Goal: Task Accomplishment & Management: Manage account settings

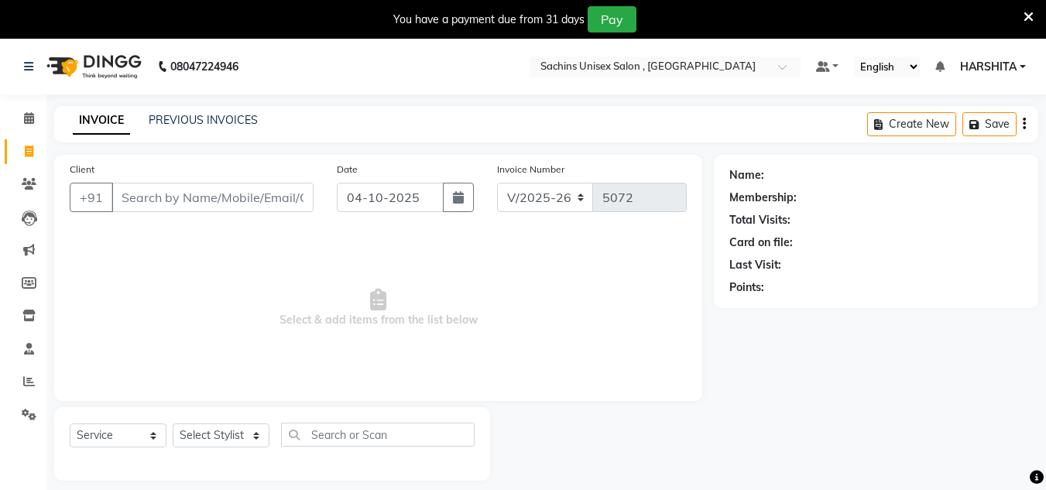
select select "6840"
select select "service"
click at [18, 377] on span at bounding box center [28, 382] width 27 height 18
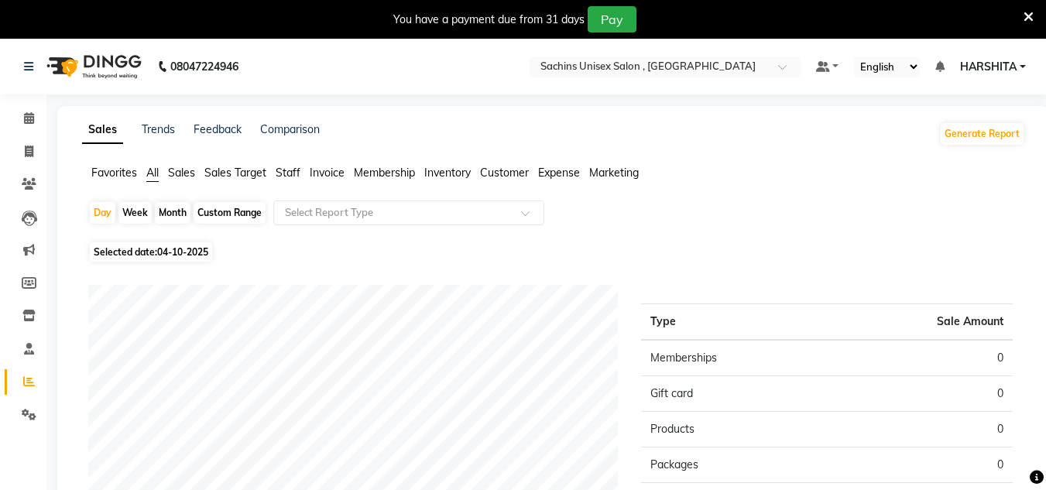
click at [287, 168] on span "Staff" at bounding box center [288, 173] width 25 height 14
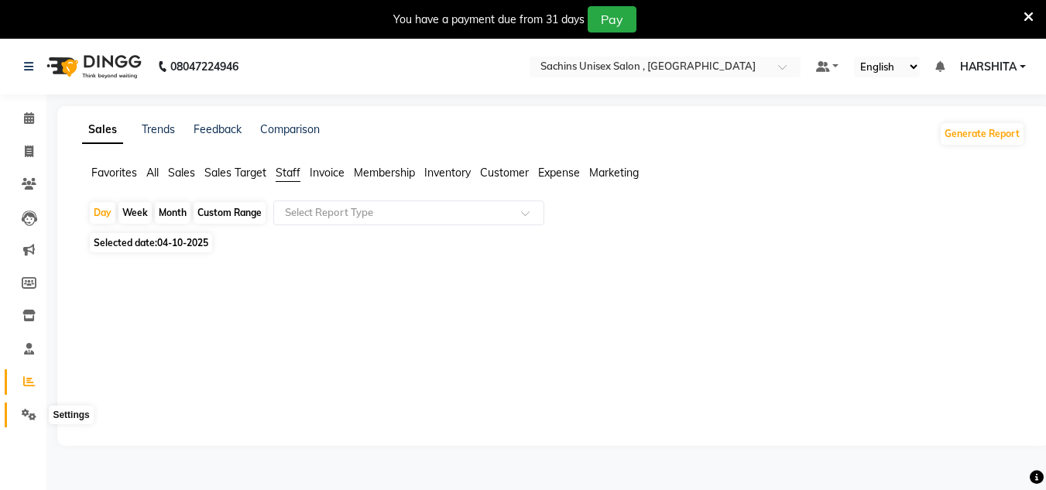
click at [26, 415] on icon at bounding box center [29, 415] width 15 height 12
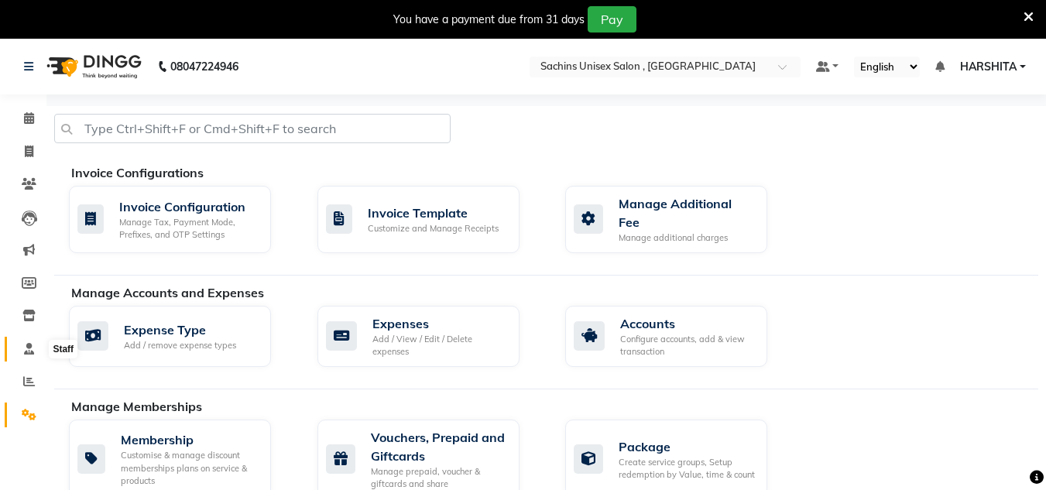
click at [28, 347] on icon at bounding box center [29, 349] width 10 height 12
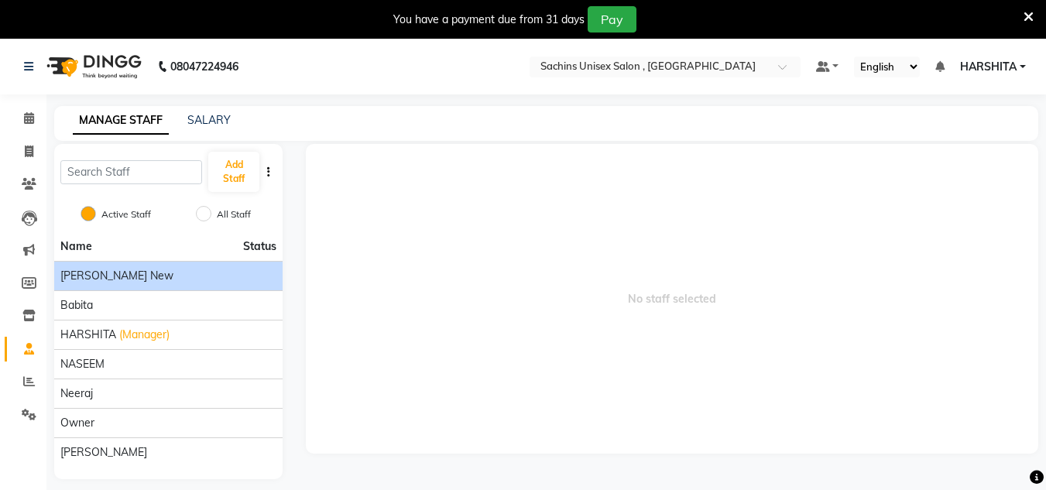
click at [127, 280] on span "[PERSON_NAME] new" at bounding box center [116, 276] width 113 height 16
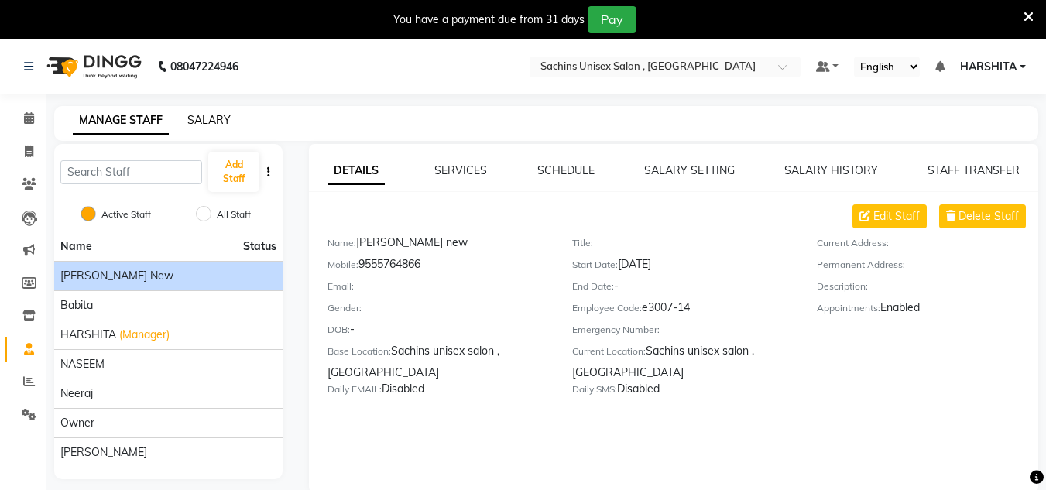
click at [205, 114] on link "SALARY" at bounding box center [208, 120] width 43 height 14
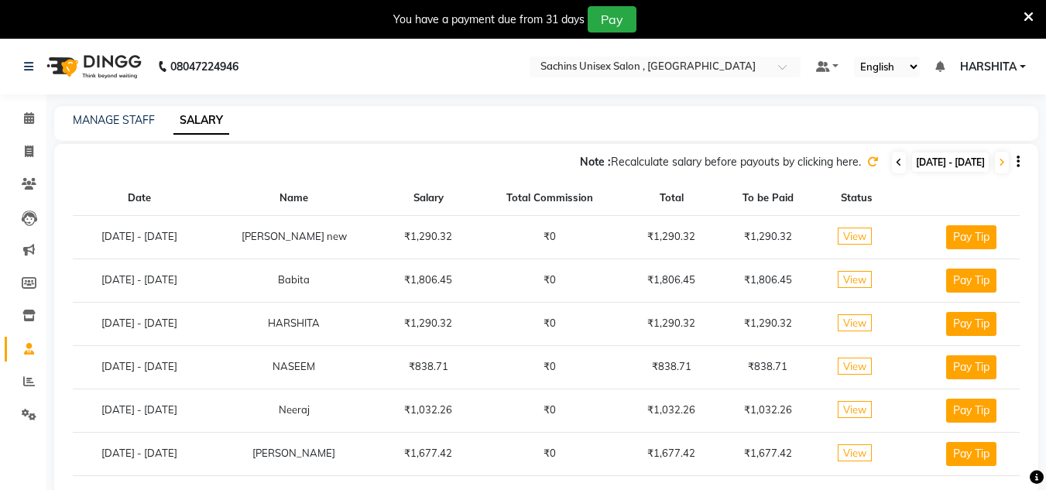
click at [895, 159] on icon at bounding box center [898, 162] width 6 height 9
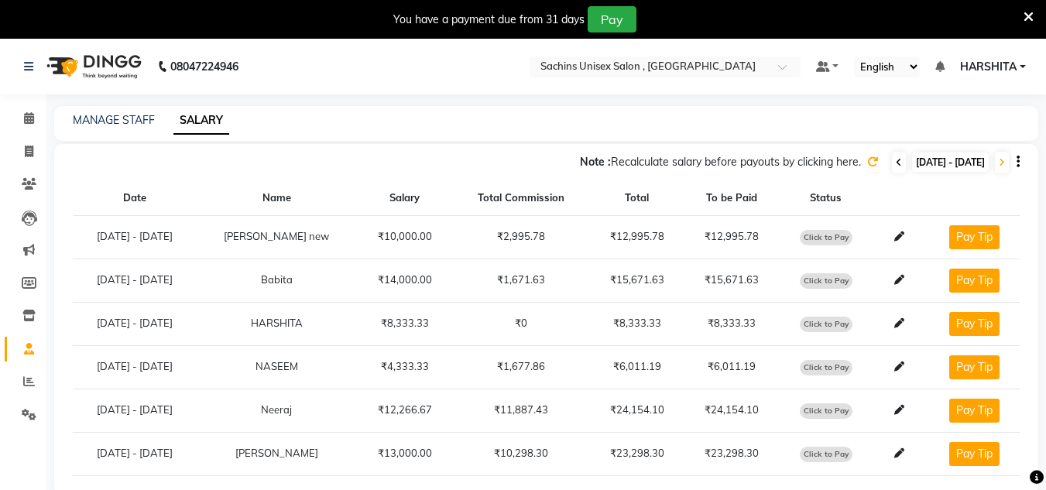
click at [895, 164] on icon at bounding box center [898, 162] width 6 height 9
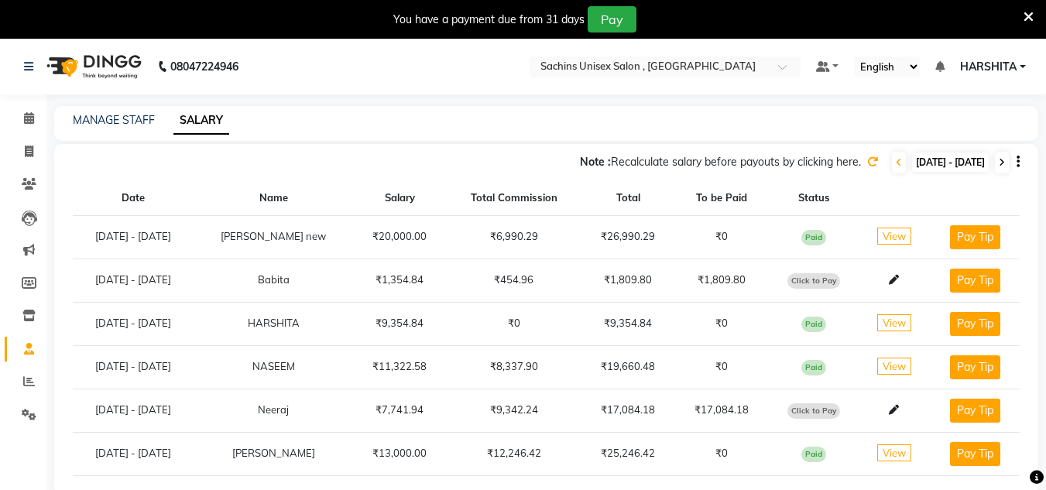
click at [1002, 163] on icon at bounding box center [1001, 162] width 6 height 9
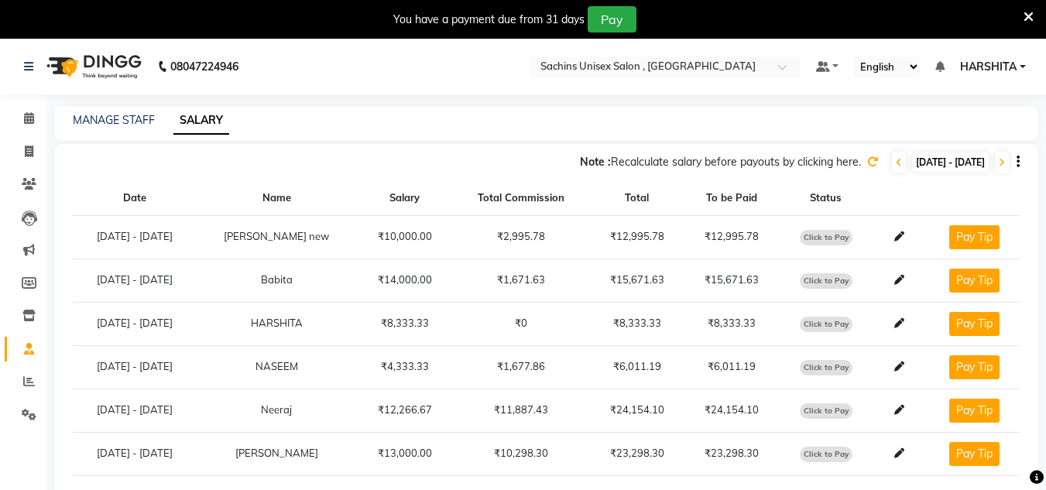
click at [867, 159] on icon at bounding box center [872, 161] width 11 height 11
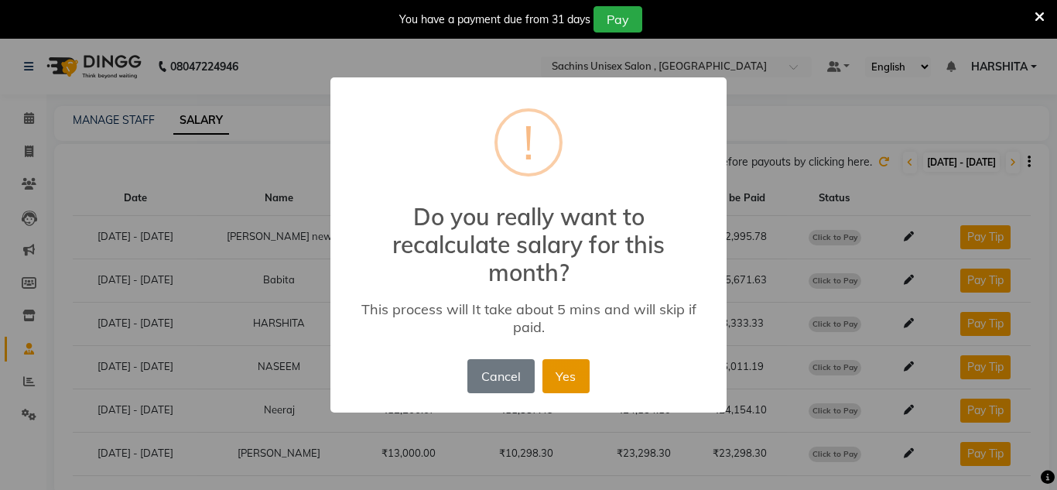
click at [560, 390] on button "Yes" at bounding box center [566, 376] width 47 height 34
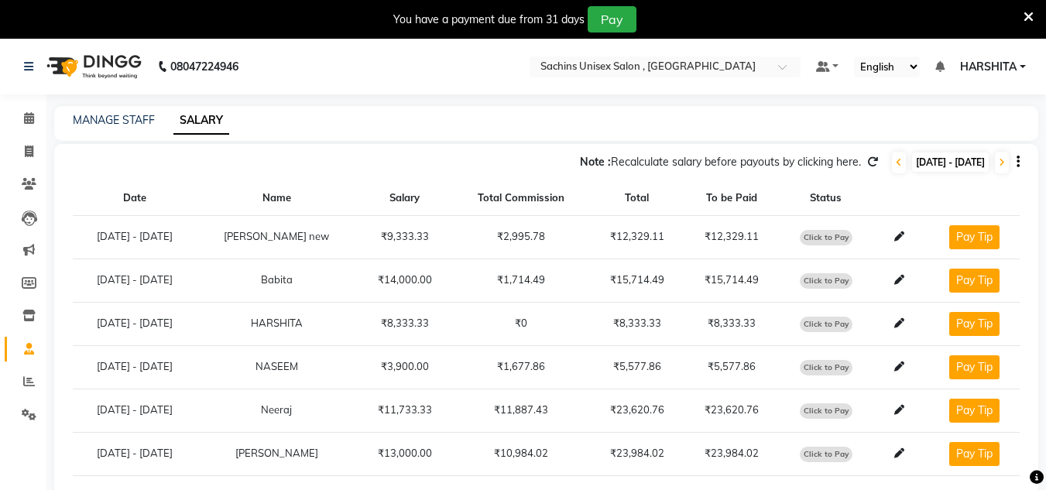
scroll to position [39, 0]
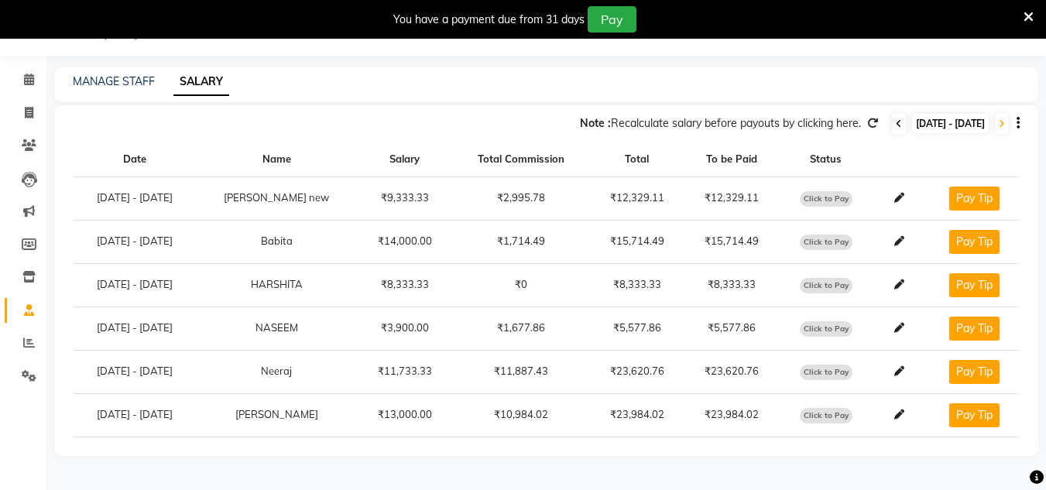
click at [895, 121] on icon at bounding box center [898, 123] width 6 height 9
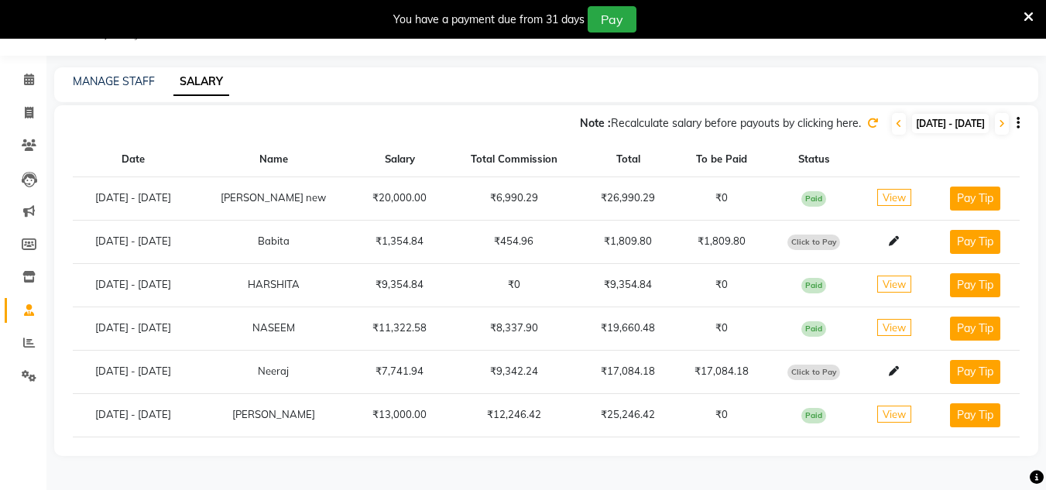
click at [867, 127] on icon at bounding box center [872, 123] width 11 height 11
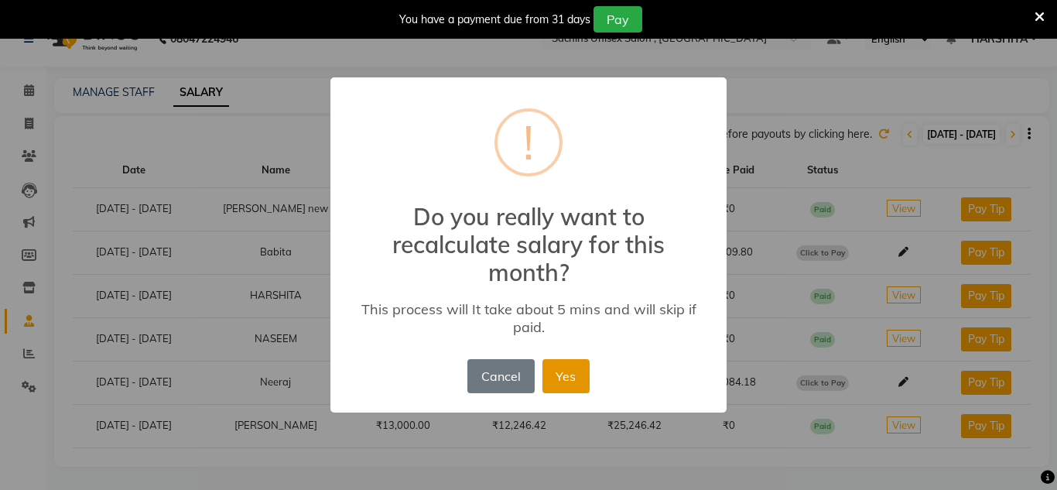
click at [571, 373] on button "Yes" at bounding box center [566, 376] width 47 height 34
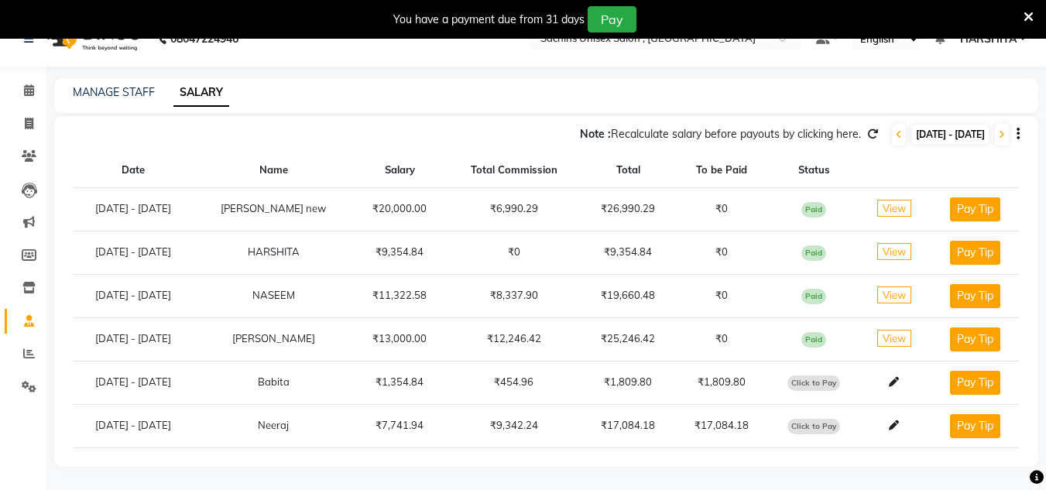
scroll to position [39, 0]
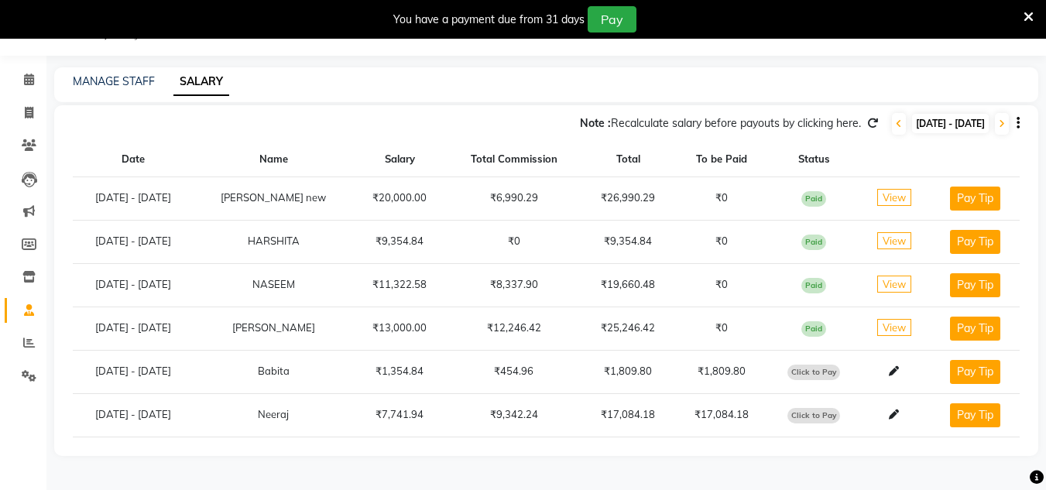
click at [1029, 18] on icon at bounding box center [1028, 17] width 10 height 14
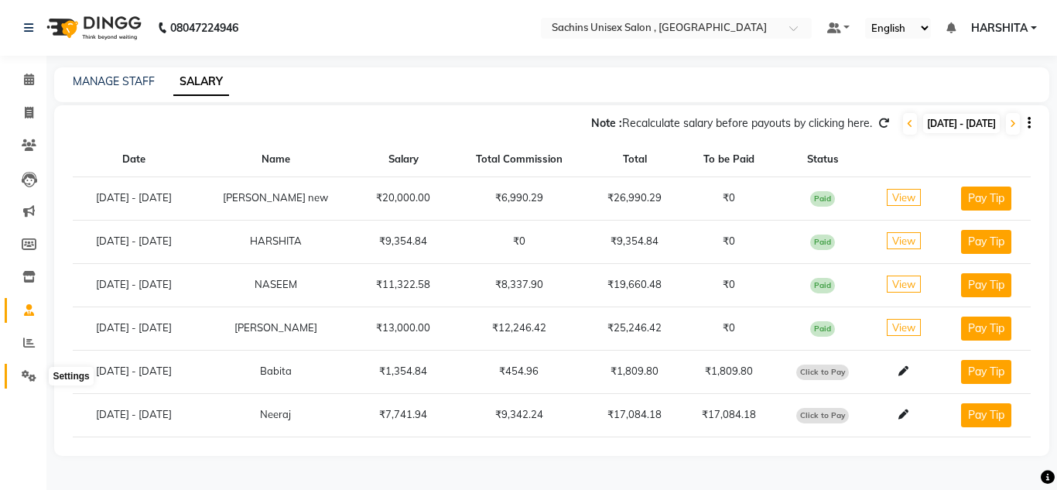
click at [26, 377] on icon at bounding box center [29, 376] width 15 height 12
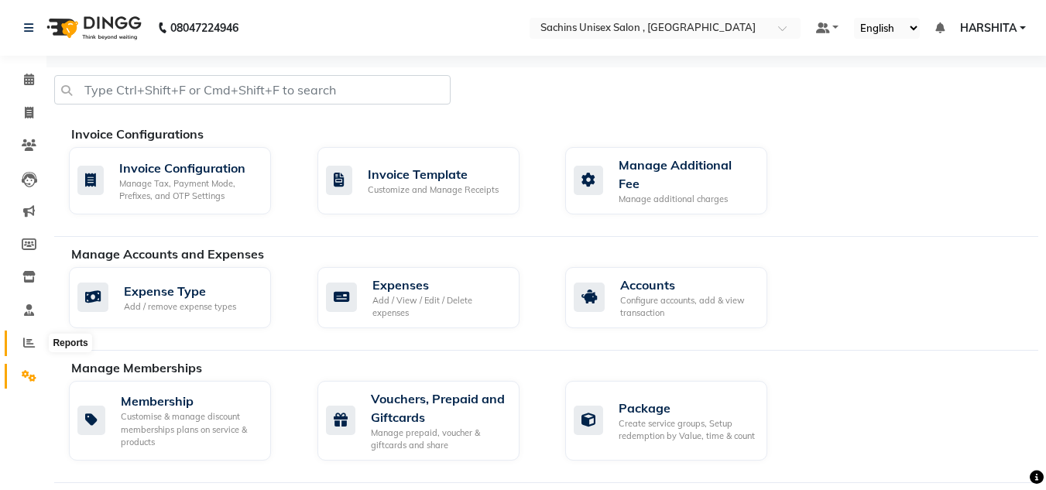
click at [27, 337] on icon at bounding box center [29, 343] width 12 height 12
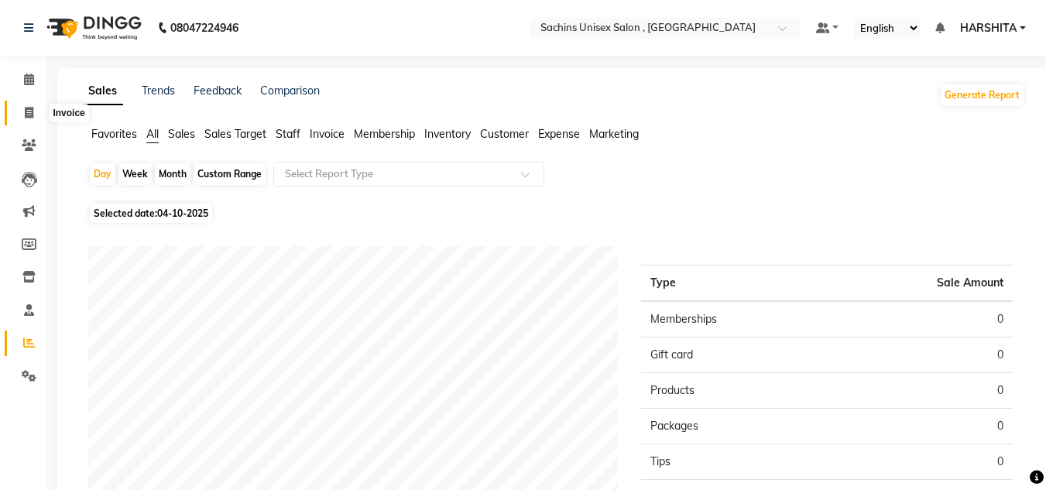
click at [31, 108] on icon at bounding box center [29, 113] width 9 height 12
select select "service"
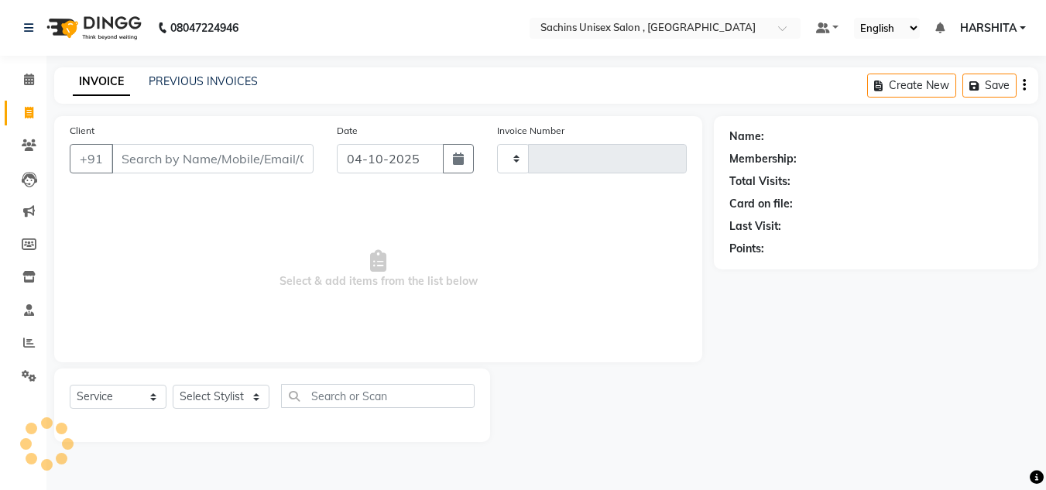
type input "5072"
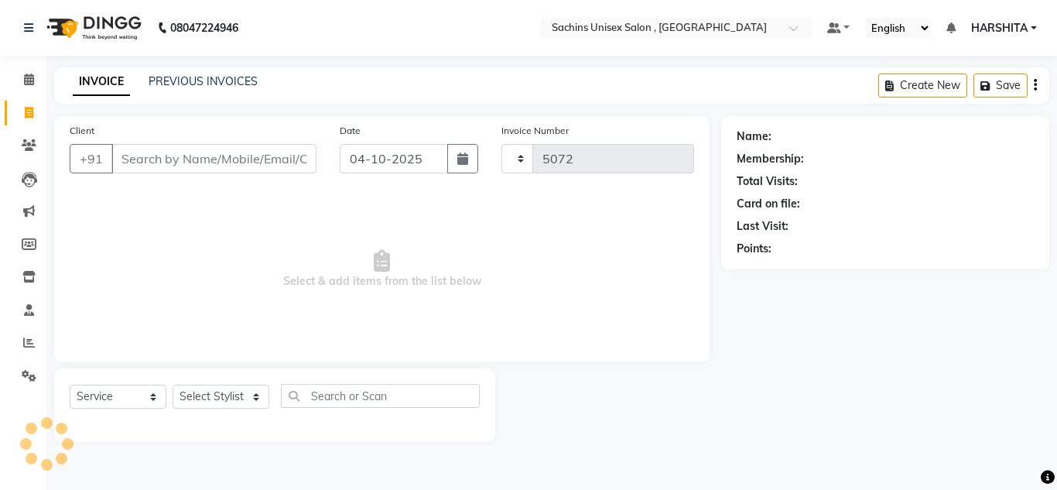
select select "6840"
click at [28, 341] on icon at bounding box center [29, 343] width 12 height 12
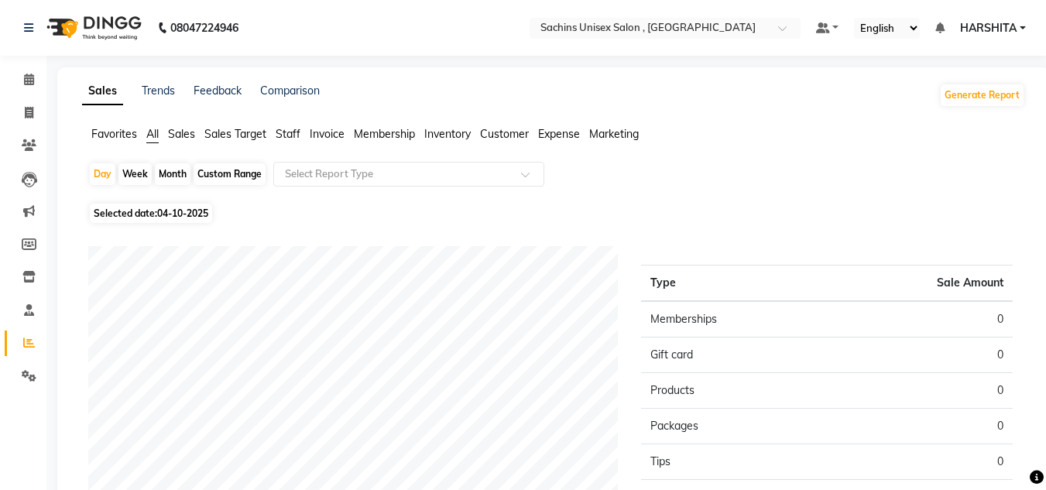
click at [171, 169] on div "Month" at bounding box center [173, 174] width 36 height 22
select select "10"
select select "2025"
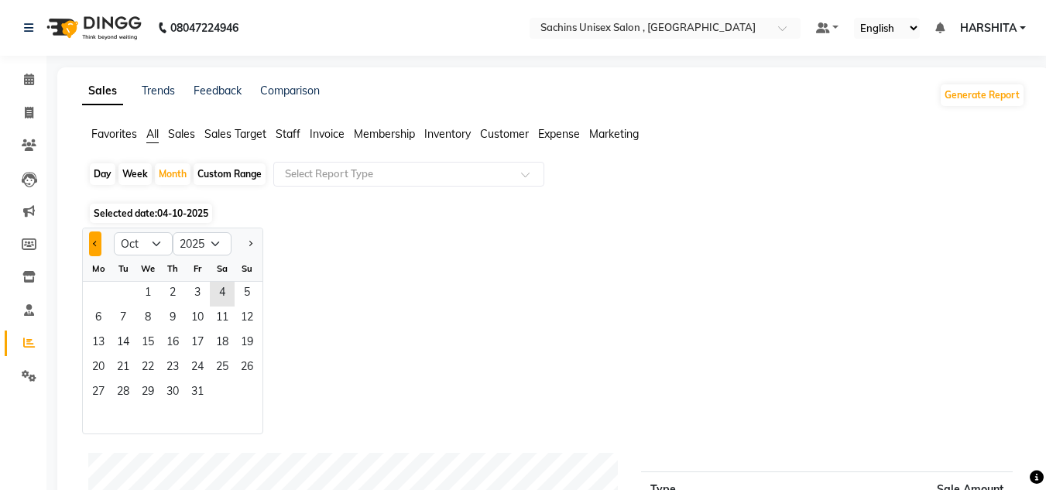
click at [90, 244] on button "Previous month" at bounding box center [95, 243] width 12 height 25
select select "9"
click at [104, 297] on span "1" at bounding box center [98, 294] width 25 height 25
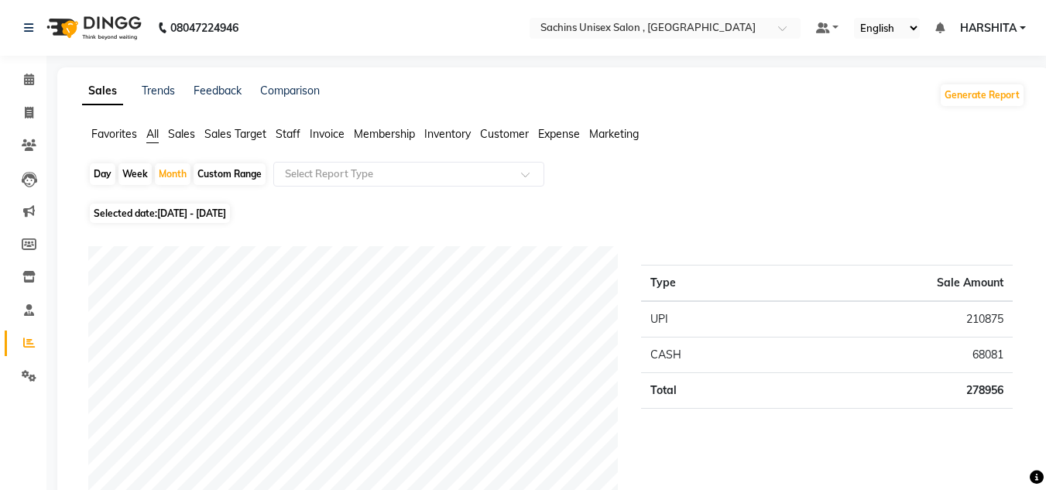
click at [289, 136] on span "Staff" at bounding box center [288, 134] width 25 height 14
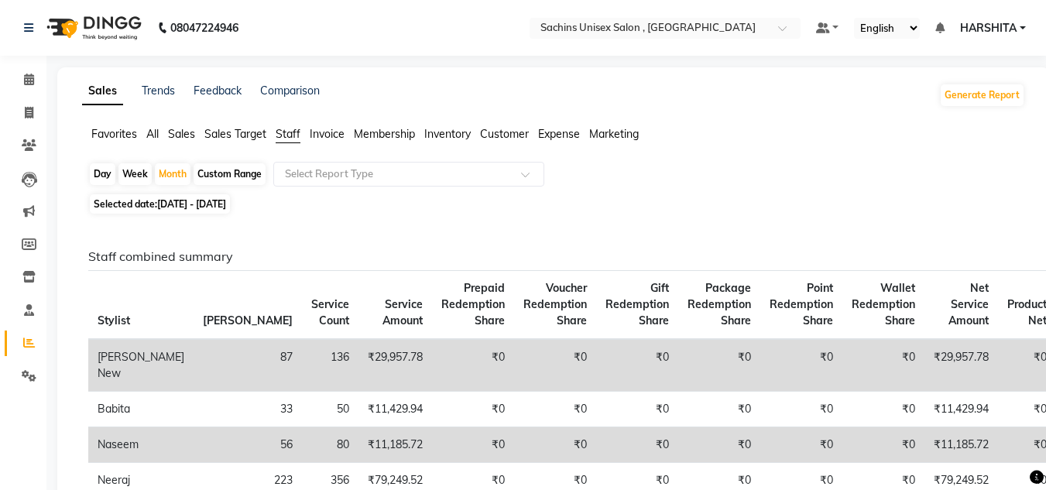
click at [208, 205] on span "[DATE] - [DATE]" at bounding box center [191, 204] width 69 height 12
select select "9"
select select "2025"
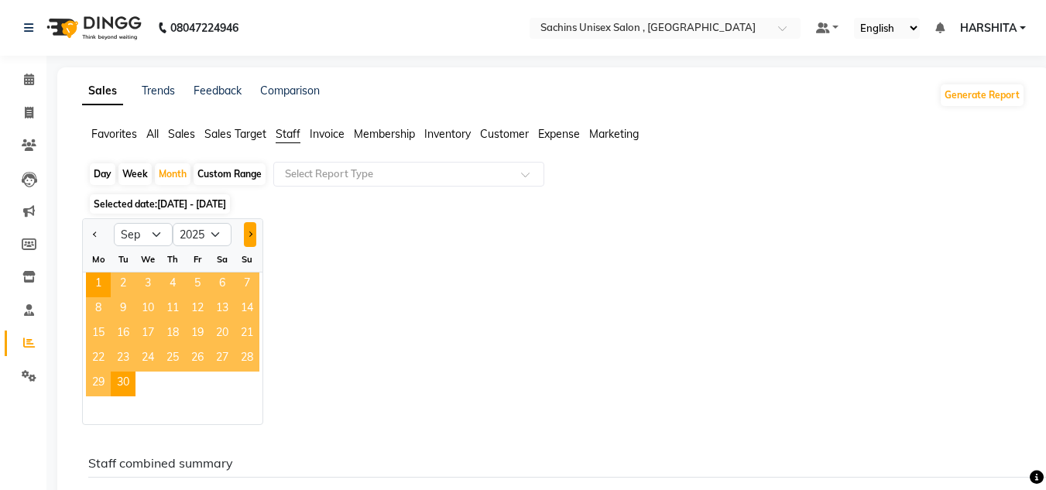
click at [245, 230] on button "Next month" at bounding box center [250, 234] width 12 height 25
select select "10"
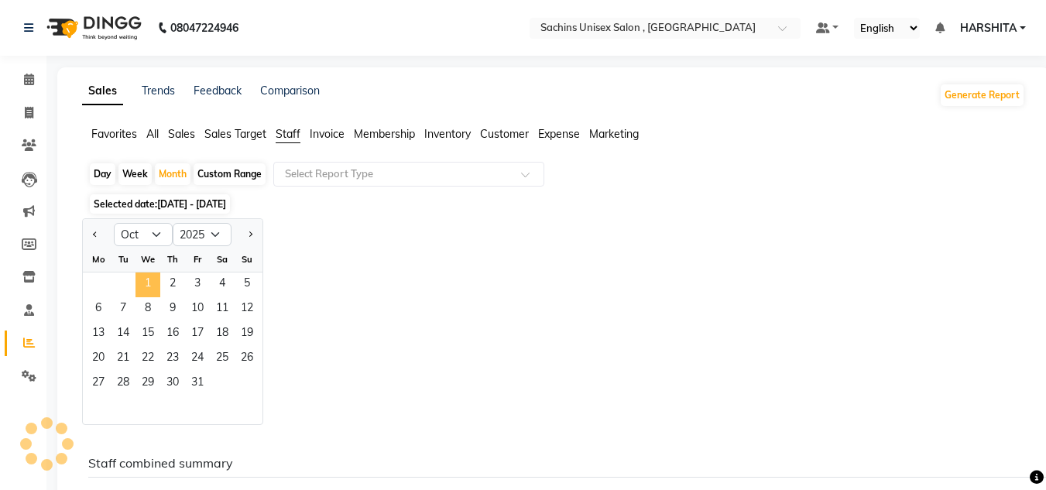
click at [148, 292] on span "1" at bounding box center [147, 284] width 25 height 25
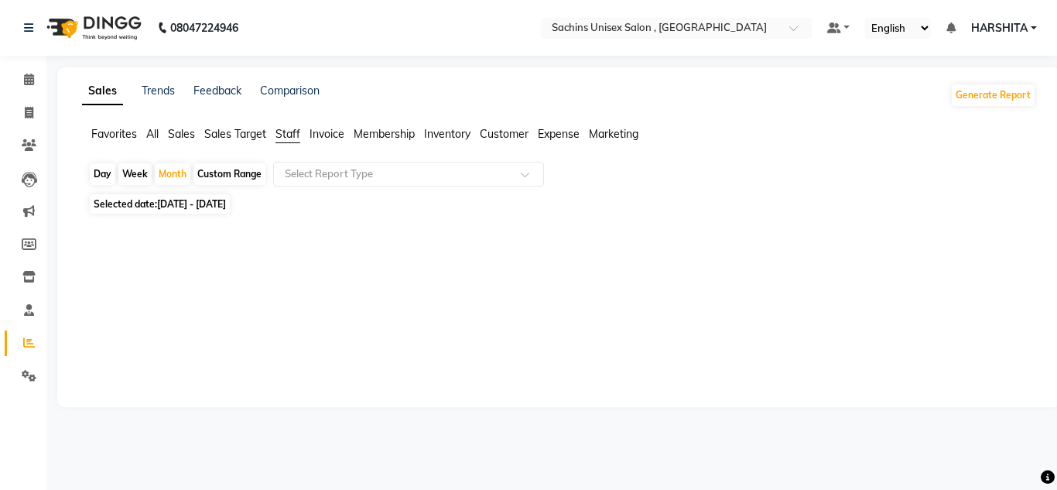
click at [286, 132] on span "Staff" at bounding box center [288, 134] width 25 height 14
click at [152, 136] on span "All" at bounding box center [152, 134] width 12 height 14
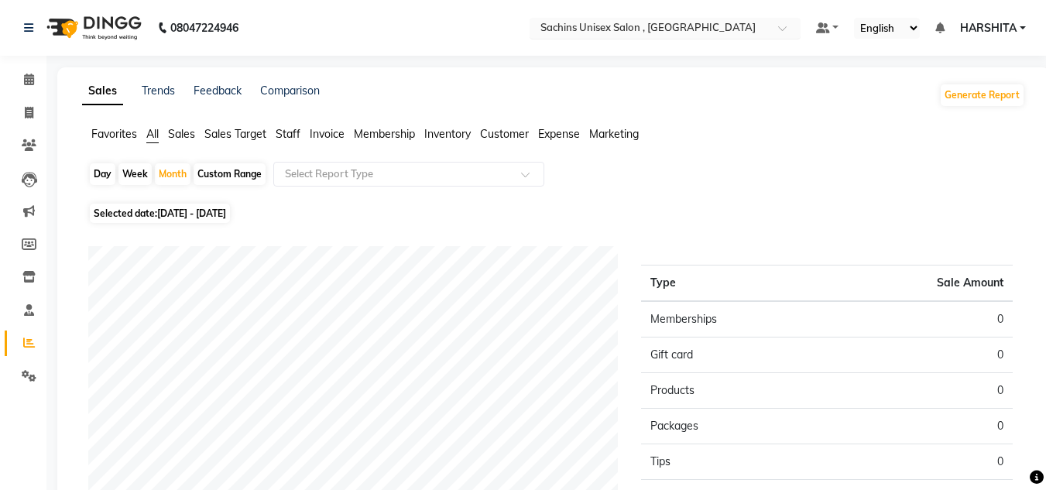
click at [737, 22] on input "text" at bounding box center [649, 29] width 224 height 15
click at [26, 370] on icon at bounding box center [29, 376] width 15 height 12
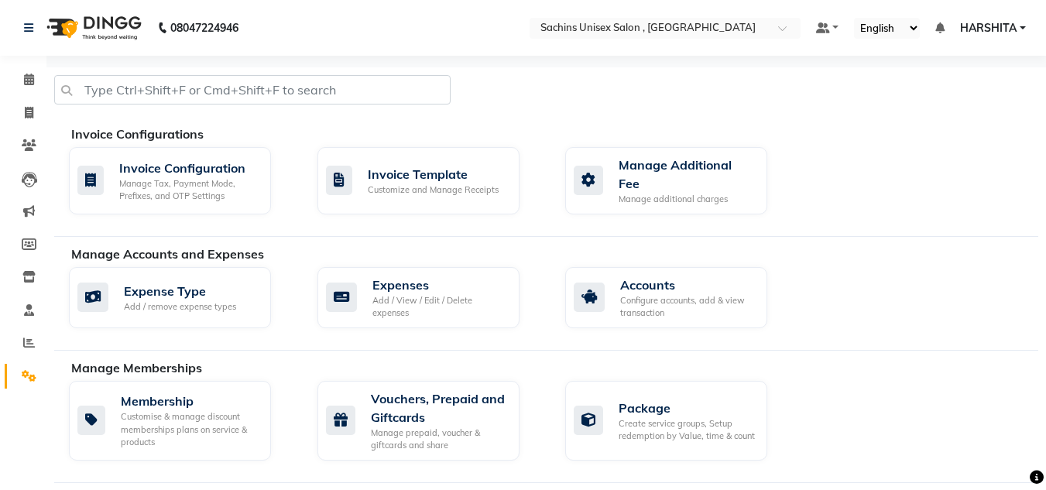
click at [1018, 27] on link "HARSHITA" at bounding box center [993, 28] width 66 height 16
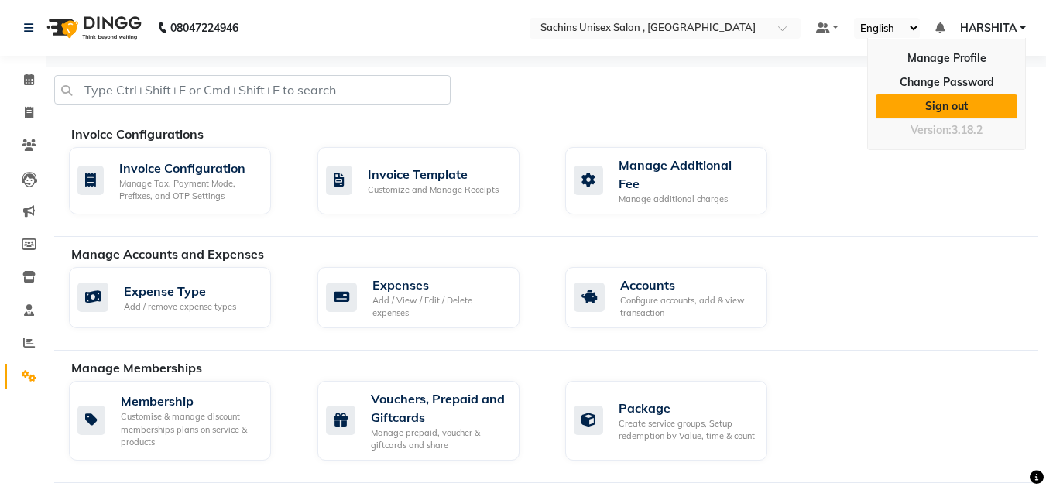
click at [968, 102] on link "Sign out" at bounding box center [946, 106] width 142 height 24
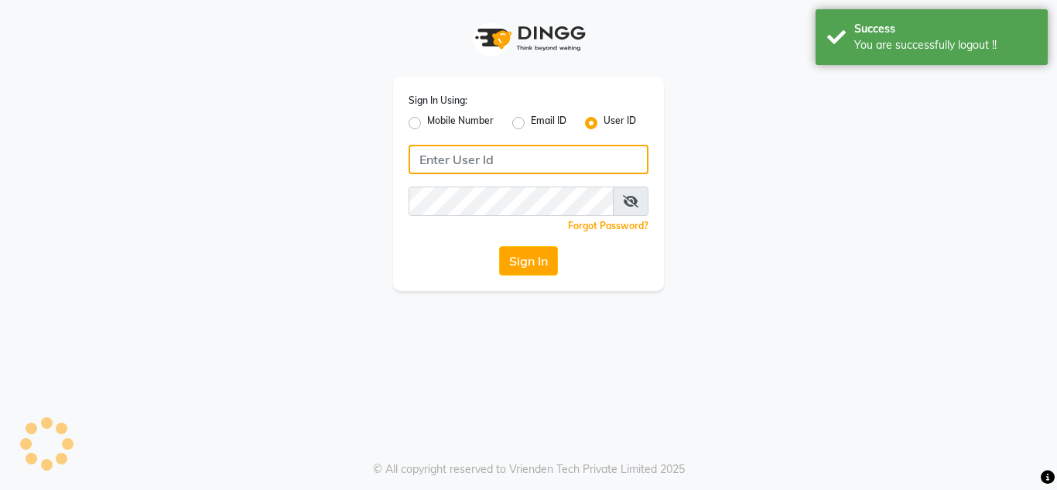
type input "7710840305"
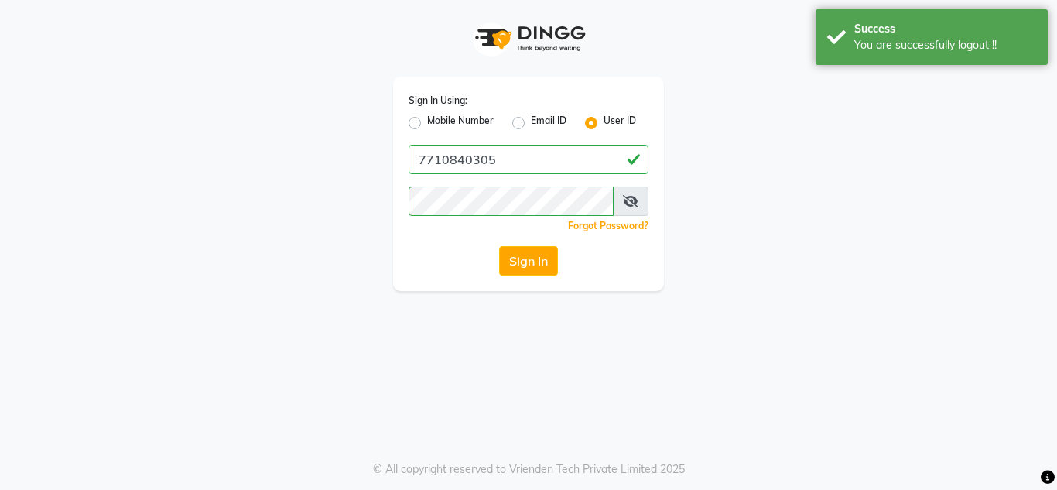
click at [427, 125] on label "Mobile Number" at bounding box center [460, 123] width 67 height 19
click at [427, 124] on input "Mobile Number" at bounding box center [432, 119] width 10 height 10
radio input "true"
radio input "false"
click at [604, 121] on label "User ID" at bounding box center [620, 123] width 33 height 19
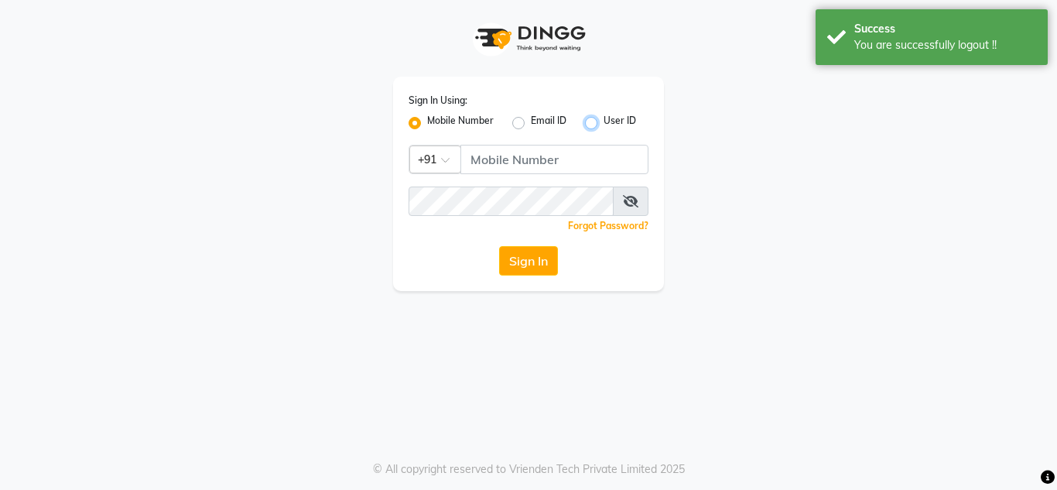
click at [604, 121] on input "User ID" at bounding box center [609, 119] width 10 height 10
radio input "true"
radio input "false"
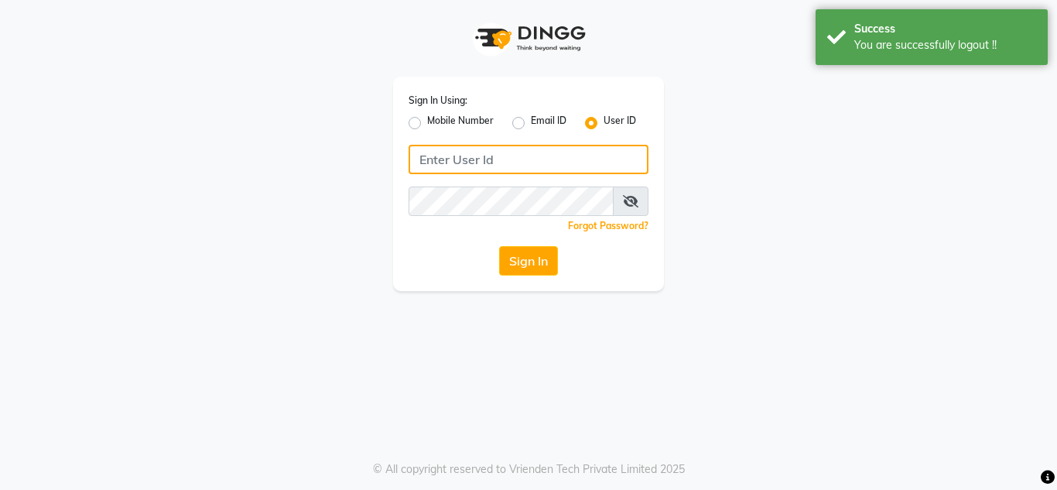
click at [502, 166] on input "Username" at bounding box center [529, 159] width 240 height 29
type input "sachins"
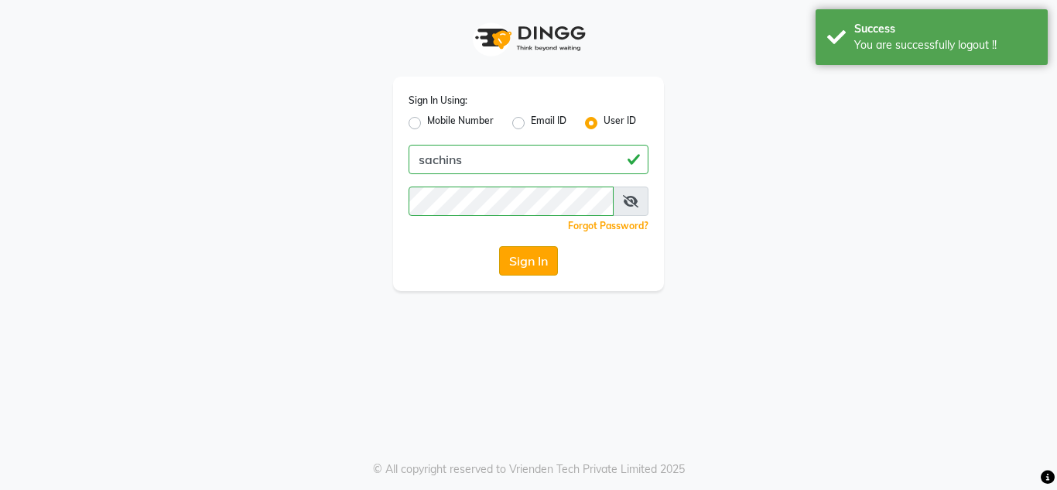
click at [529, 257] on button "Sign In" at bounding box center [528, 260] width 59 height 29
